Goal: Transaction & Acquisition: Register for event/course

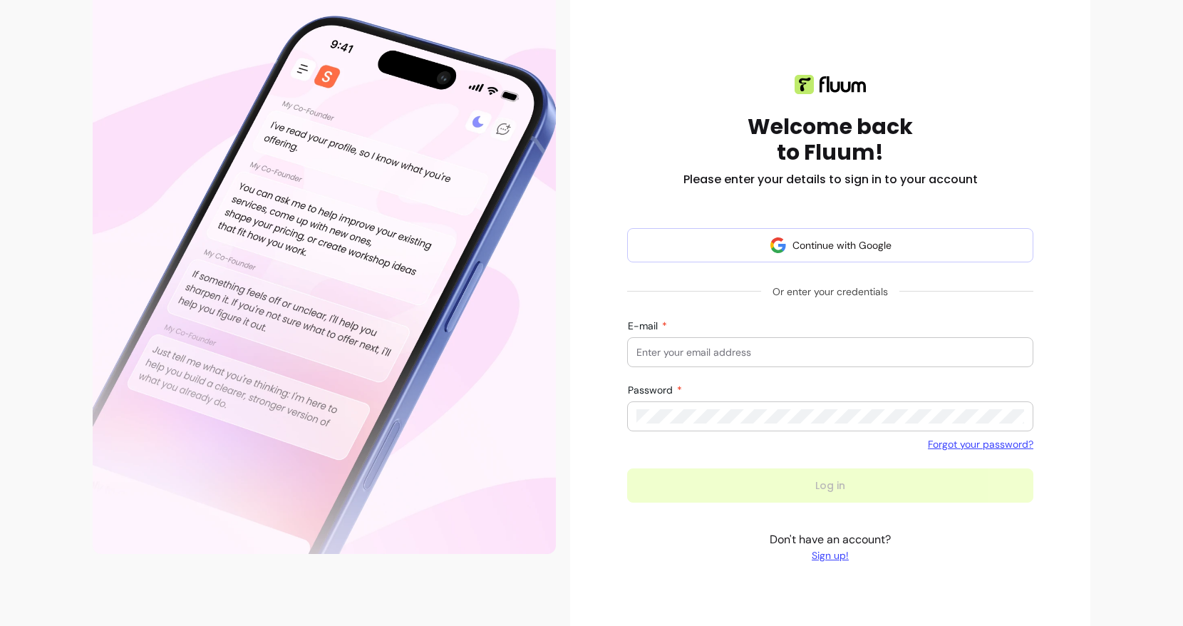
scroll to position [124, 0]
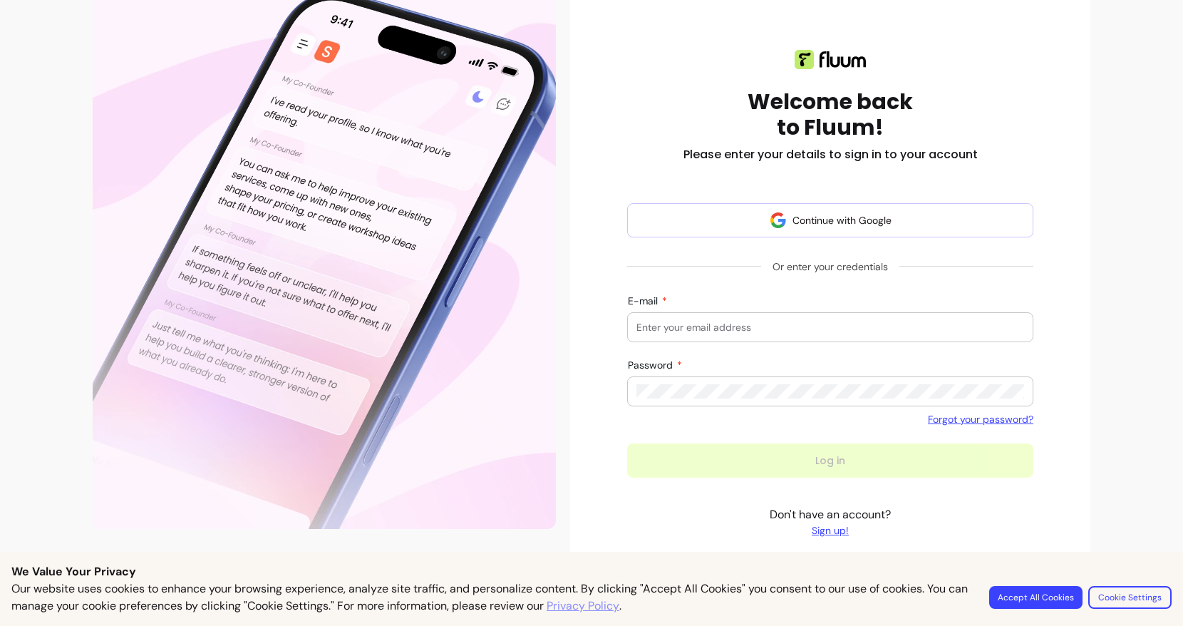
click at [702, 324] on input "E-mail" at bounding box center [830, 327] width 388 height 14
type input "[PERSON_NAME]"
click at [819, 531] on p "Don't have an account? Sign up!" at bounding box center [829, 521] width 121 height 31
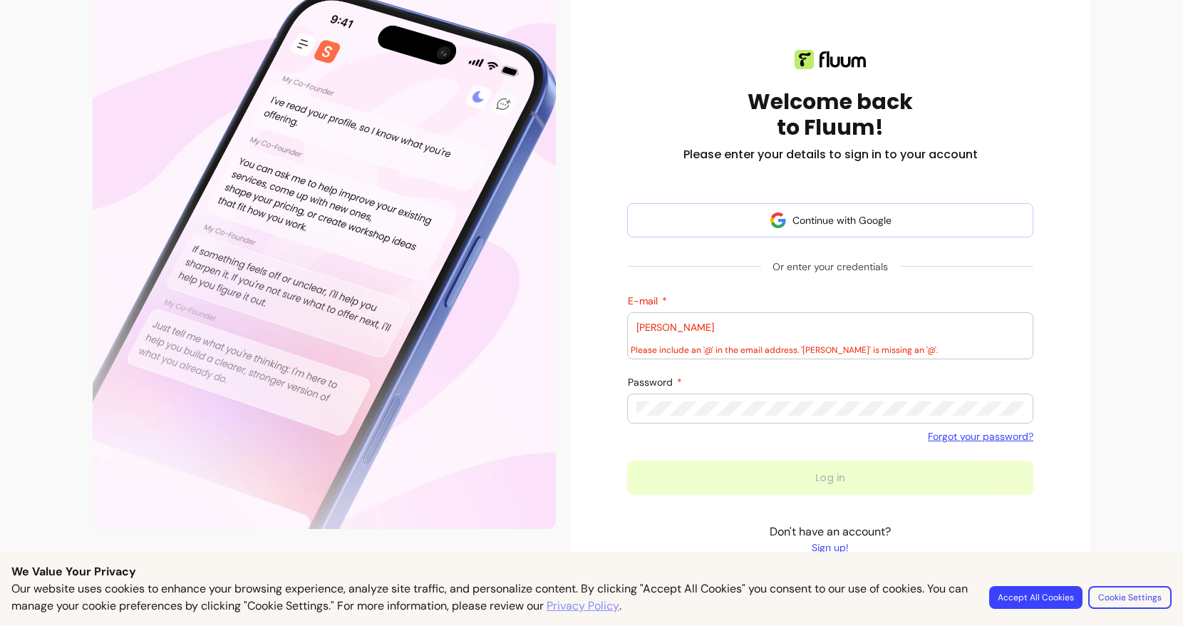
click at [826, 550] on link "Sign up!" at bounding box center [829, 547] width 121 height 14
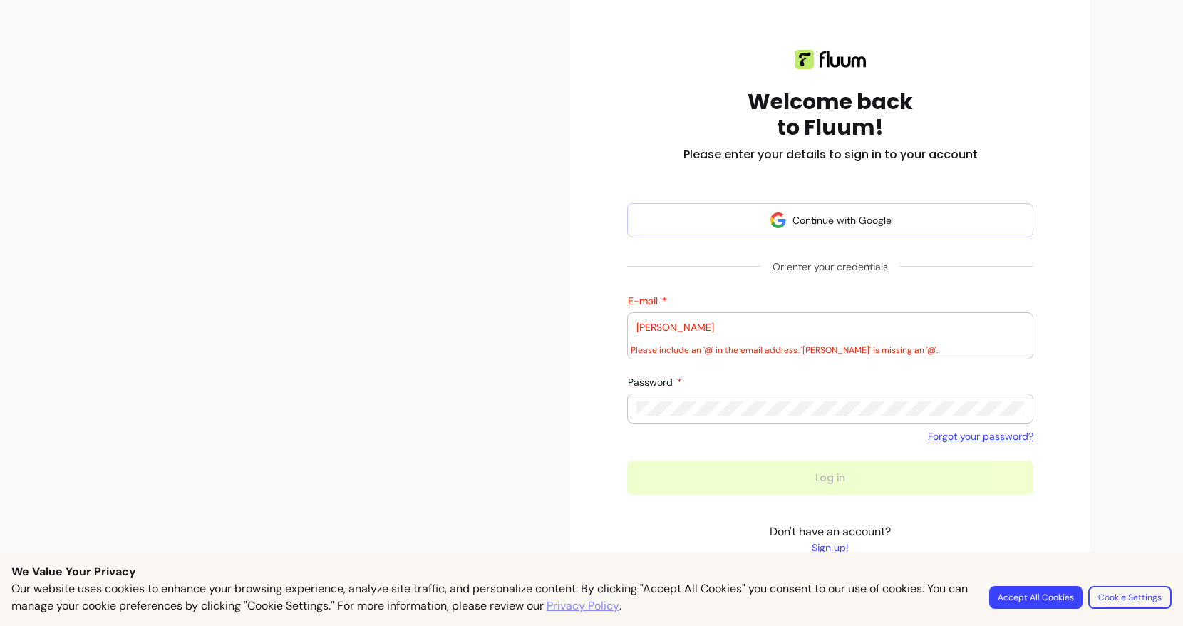
scroll to position [41, 0]
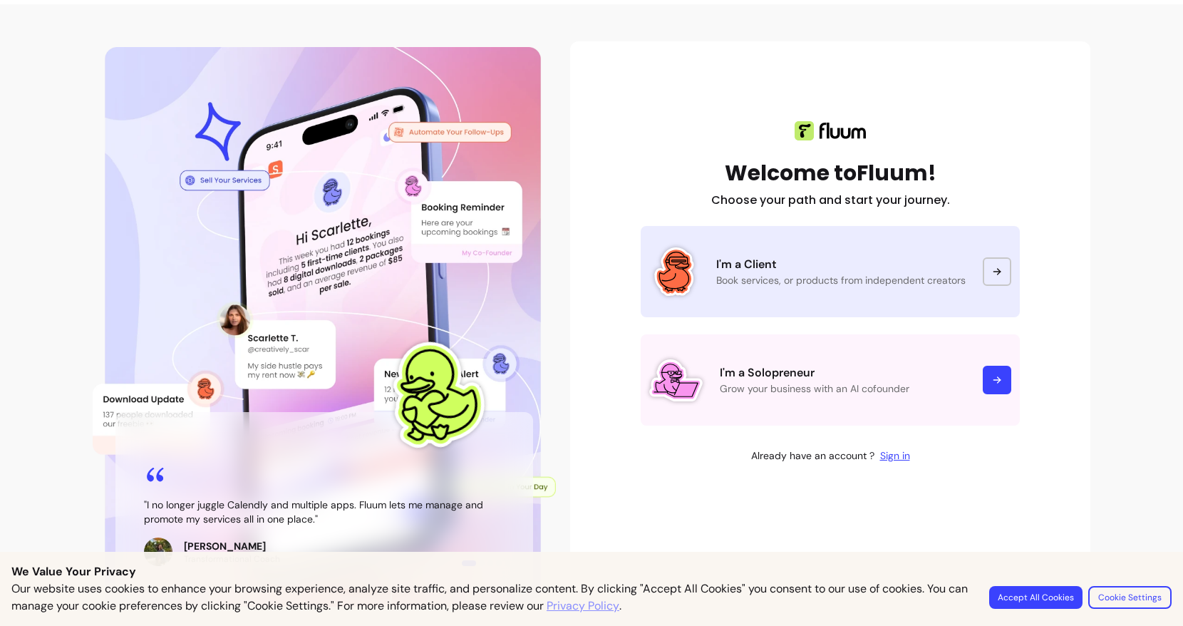
click at [1000, 268] on icon at bounding box center [996, 271] width 11 height 11
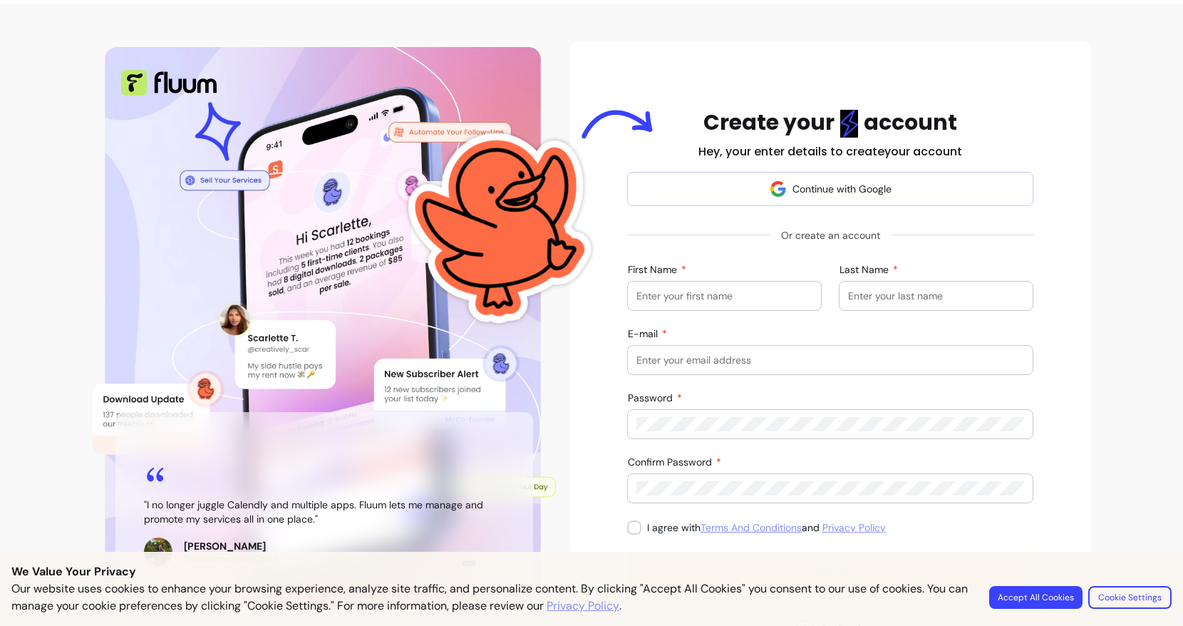
click at [723, 298] on input "First Name" at bounding box center [724, 296] width 176 height 14
type input "[PERSON_NAME]"
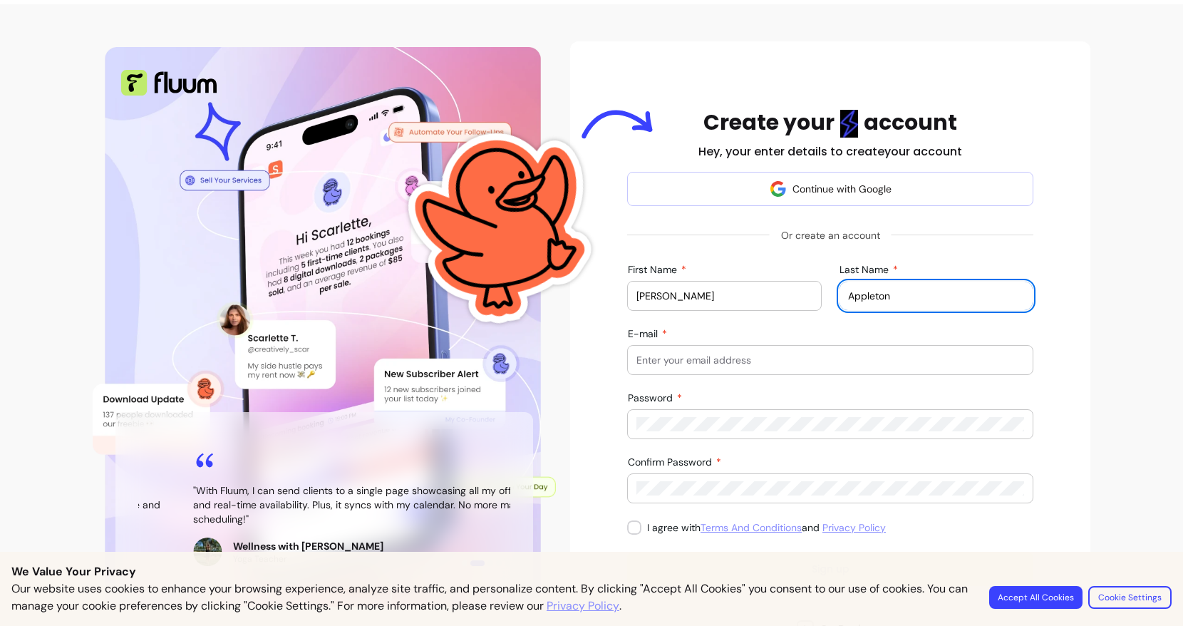
type input "Appleton"
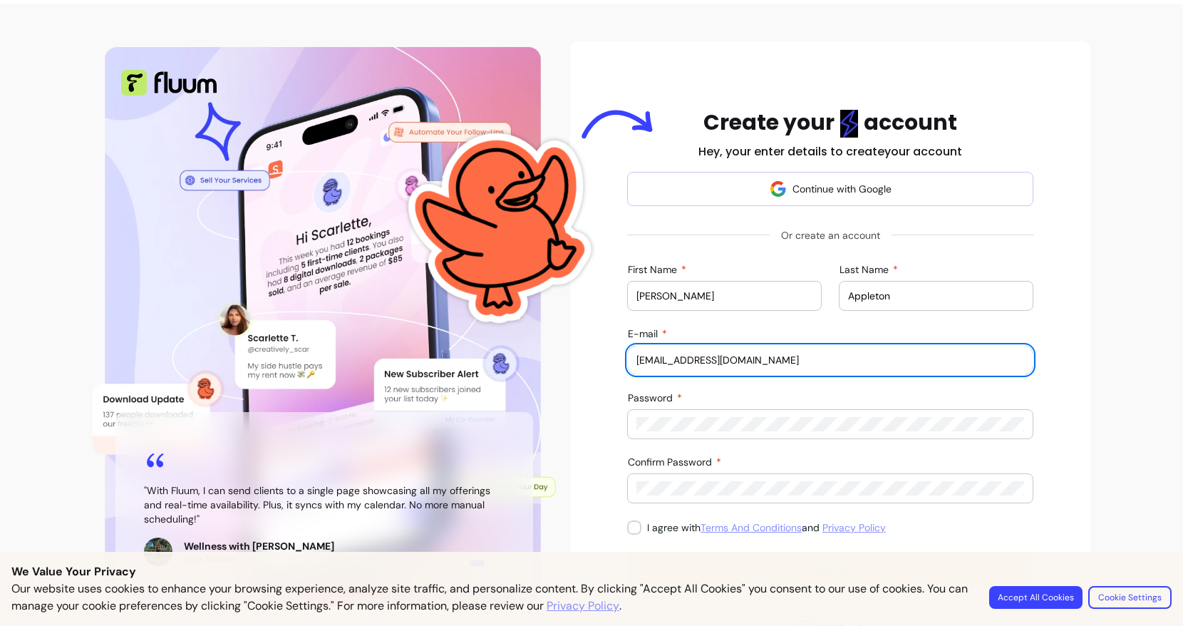
type input "[EMAIL_ADDRESS][DOMAIN_NAME]"
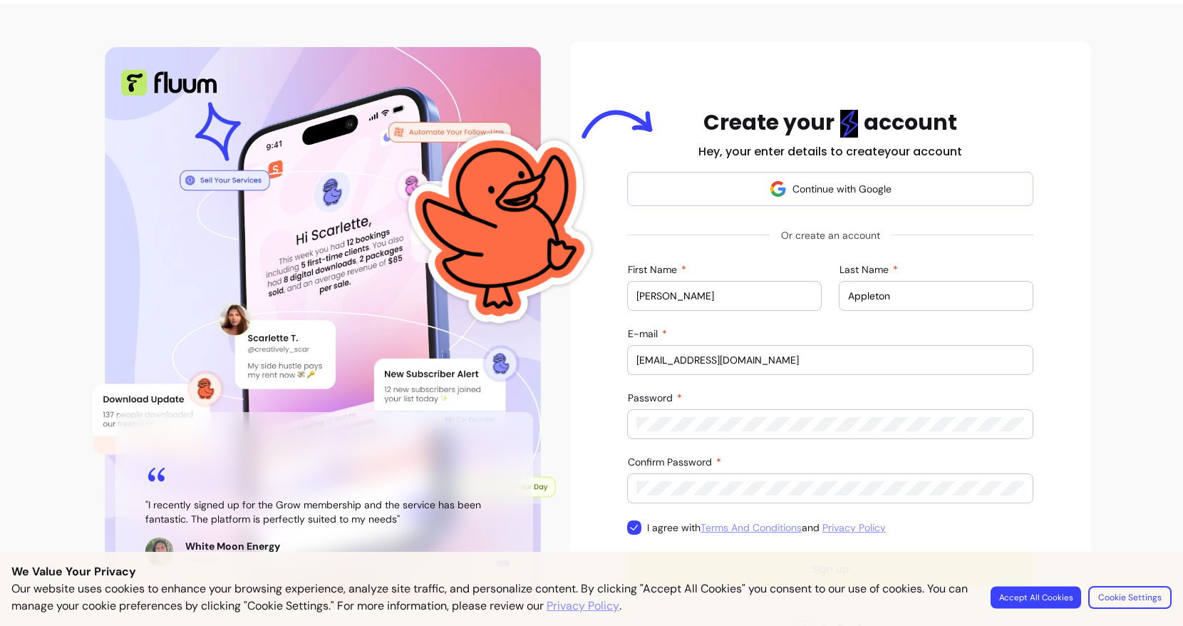
click at [1017, 601] on button "Accept All Cookies" at bounding box center [1035, 597] width 90 height 22
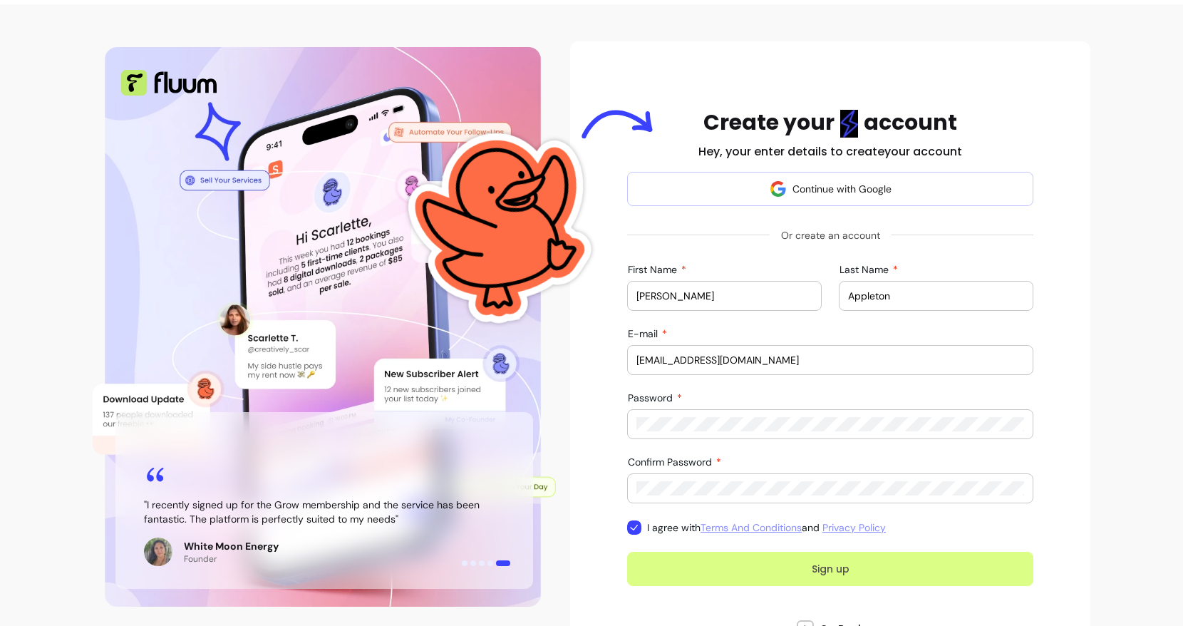
click at [886, 572] on button "Sign up" at bounding box center [830, 568] width 406 height 34
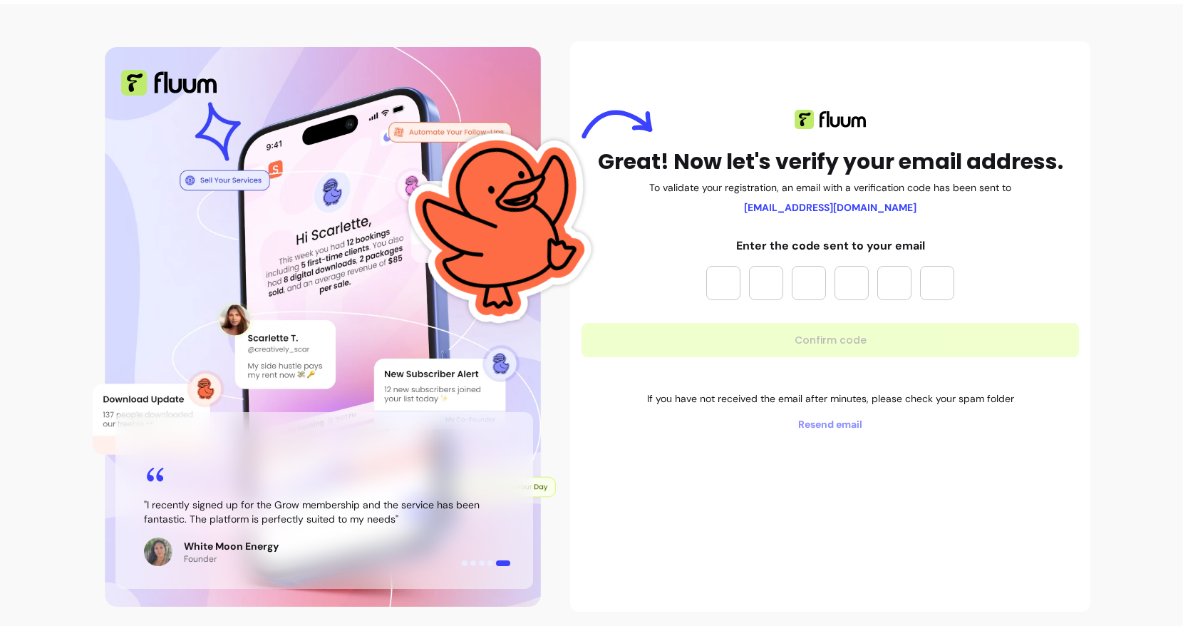
click at [743, 283] on div at bounding box center [830, 283] width 248 height 34
click at [728, 283] on input "Please enter OTP character 1" at bounding box center [723, 283] width 34 height 34
type input "*"
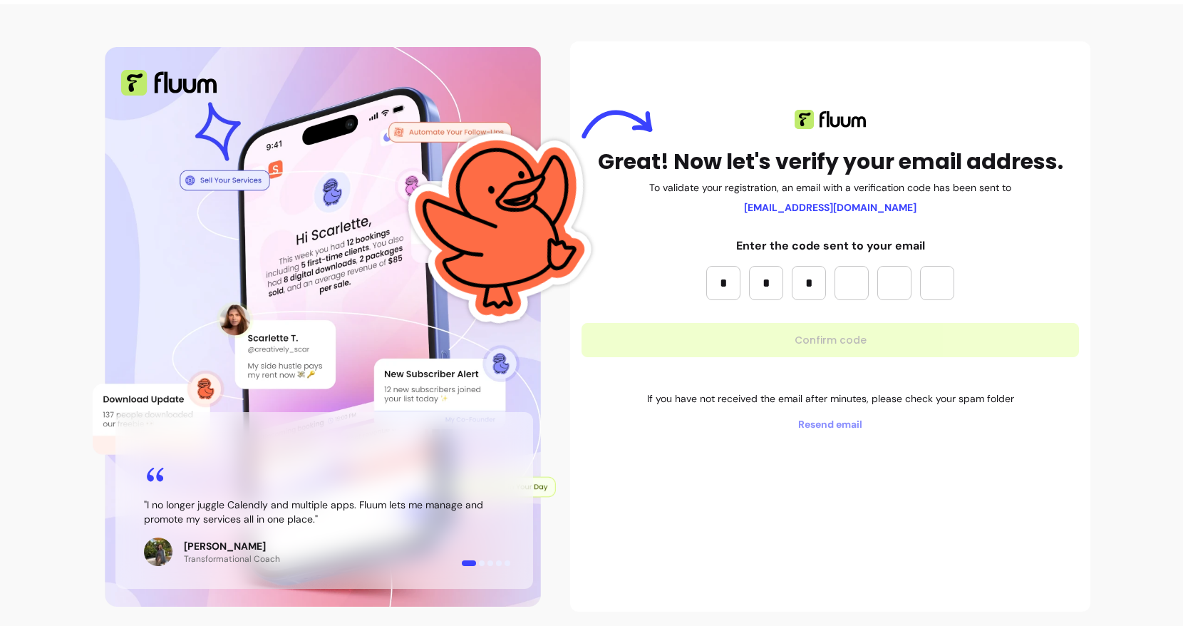
type input "*"
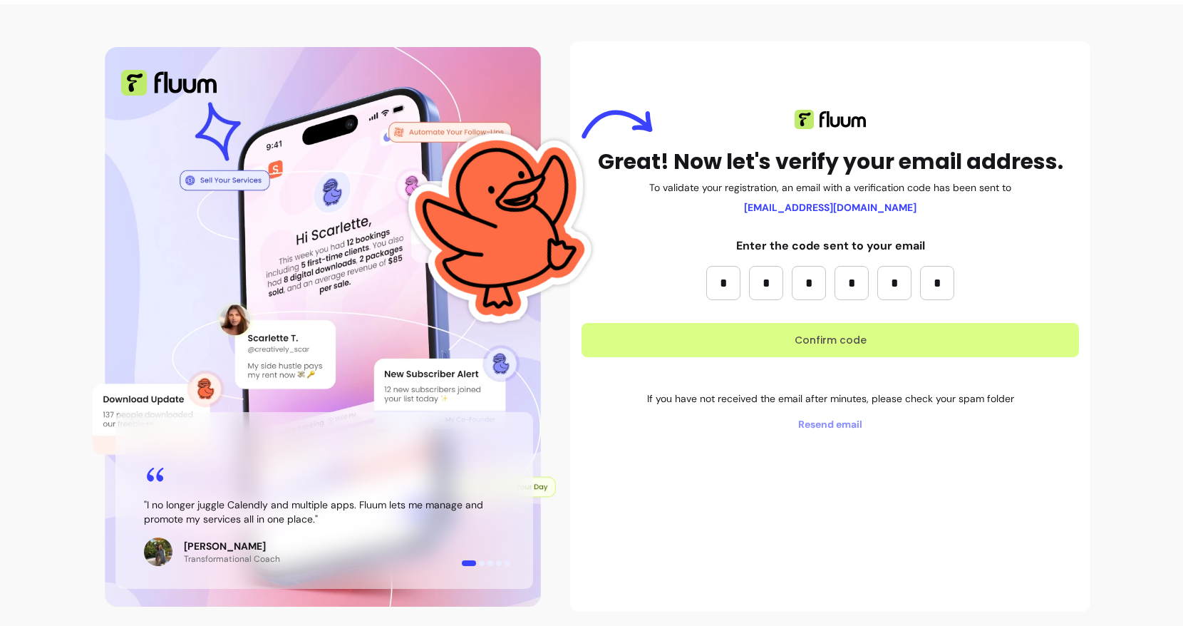
type input "*"
click at [798, 343] on button "Confirm code" at bounding box center [829, 340] width 497 height 34
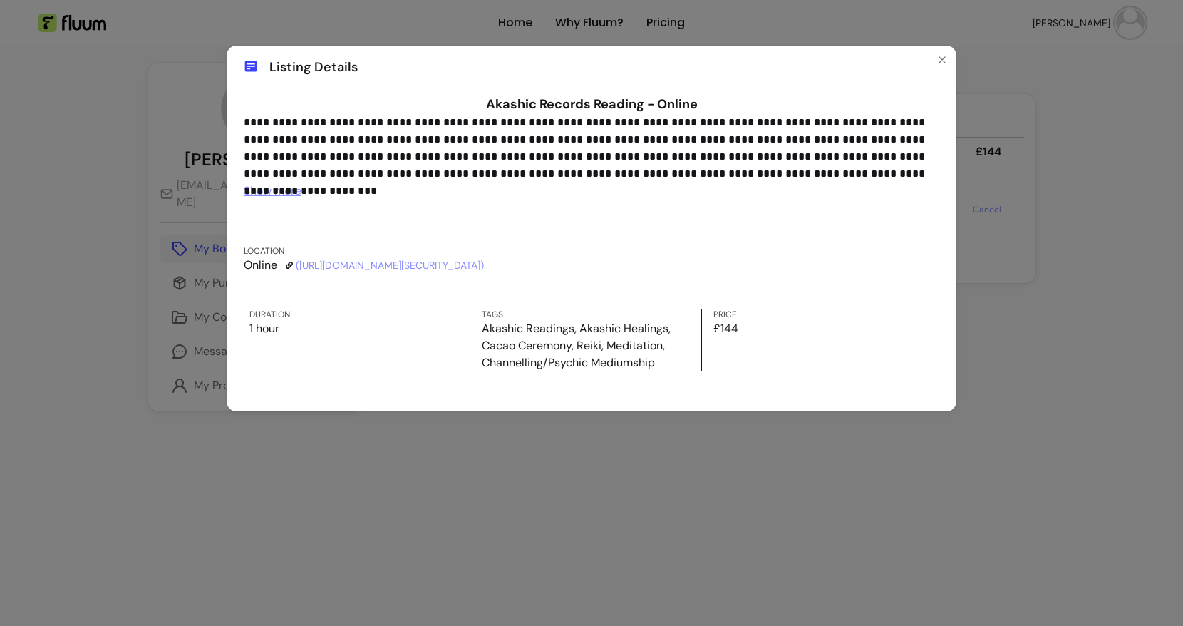
click at [291, 193] on span "Show more" at bounding box center [273, 190] width 58 height 15
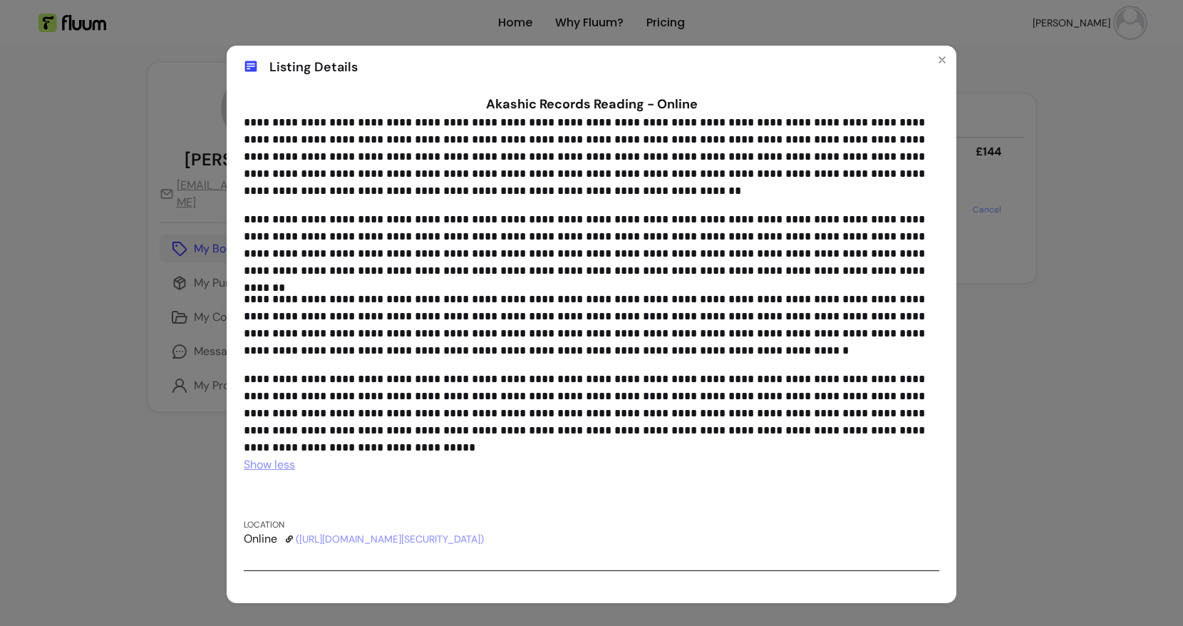
click at [1048, 234] on div "**********" at bounding box center [591, 313] width 1183 height 626
